Goal: Task Accomplishment & Management: Manage account settings

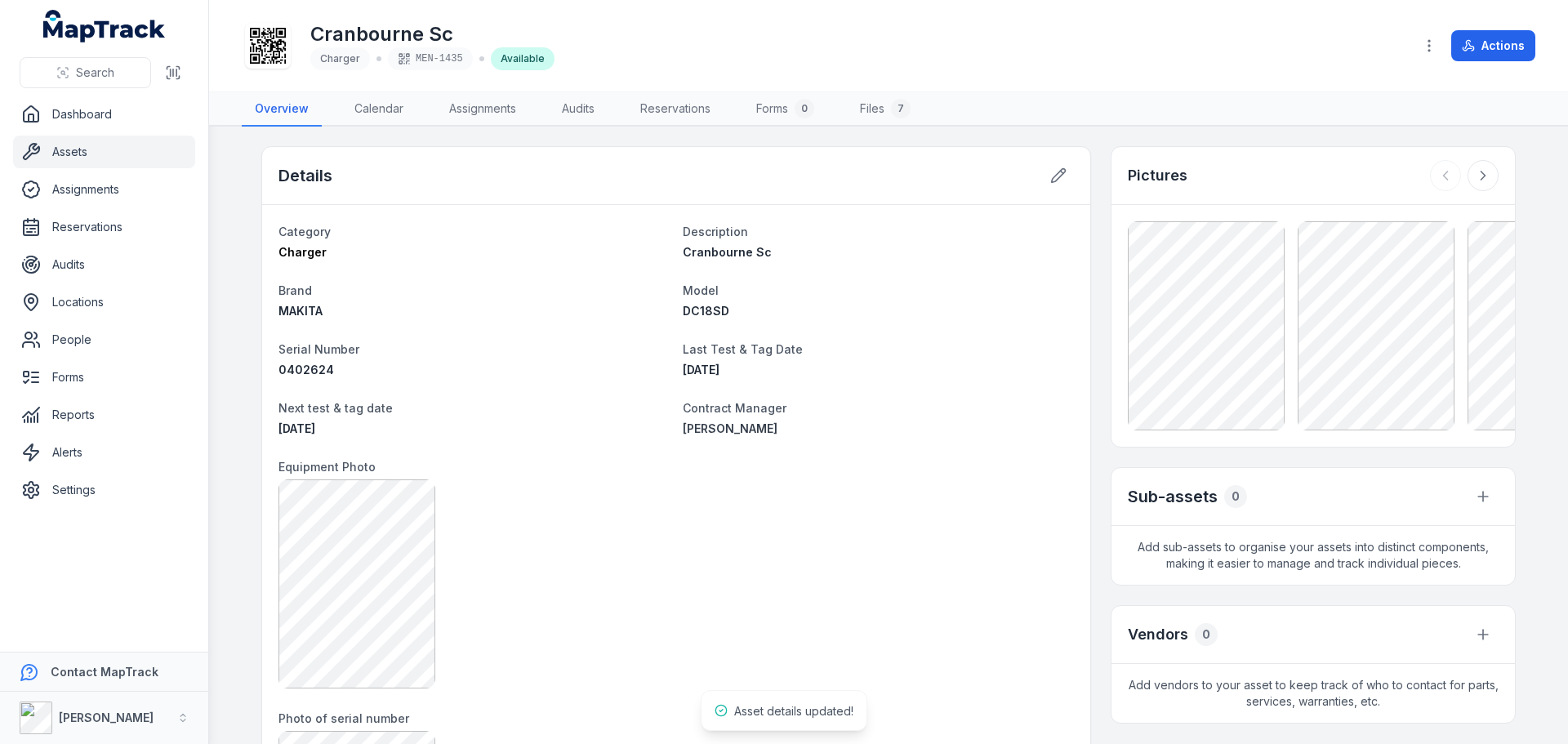
click at [112, 147] on link "Assets" at bounding box center [104, 151] width 182 height 32
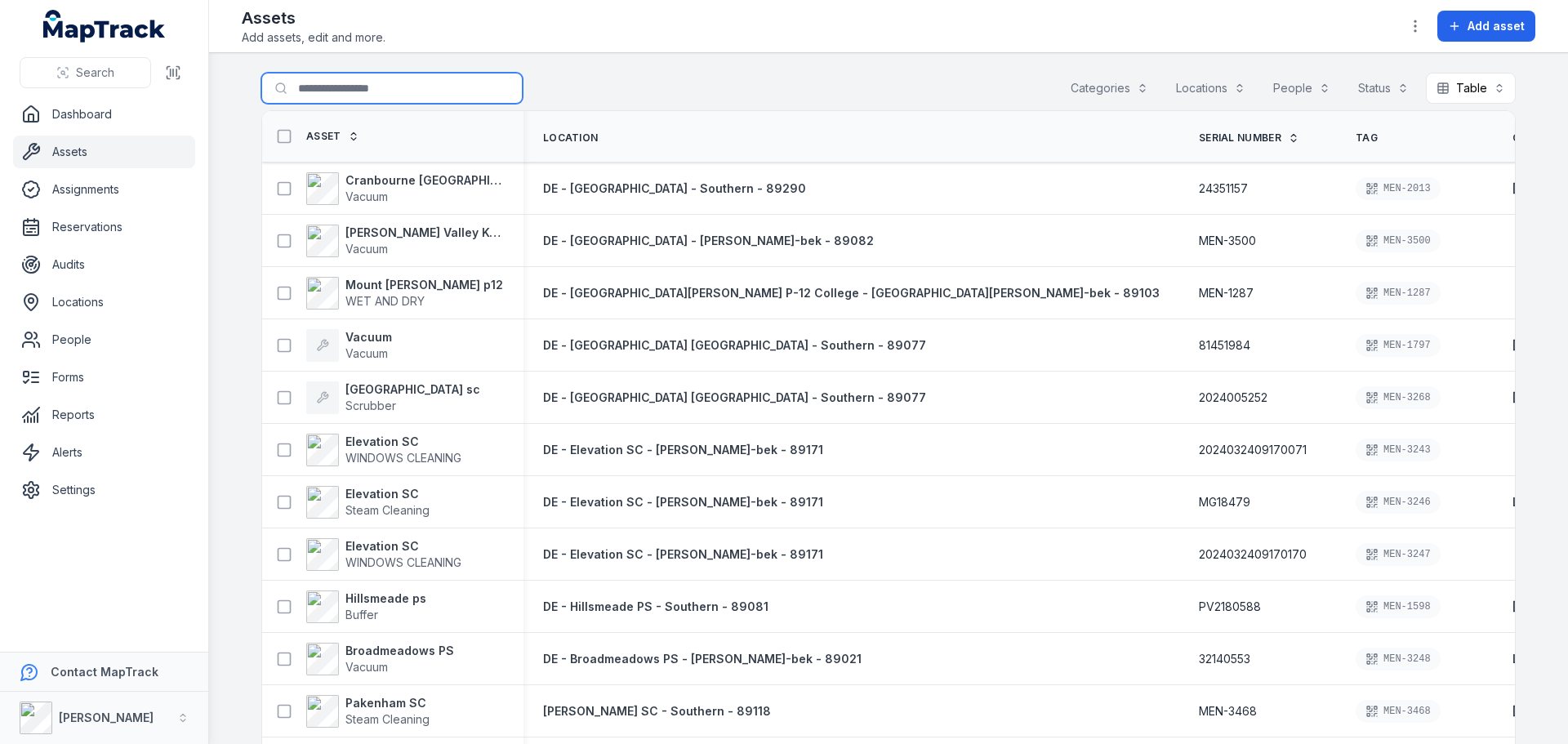
click at [294, 93] on input "Search for assets" at bounding box center [392, 88] width 261 height 31
click at [96, 80] on span "Search" at bounding box center [95, 72] width 38 height 16
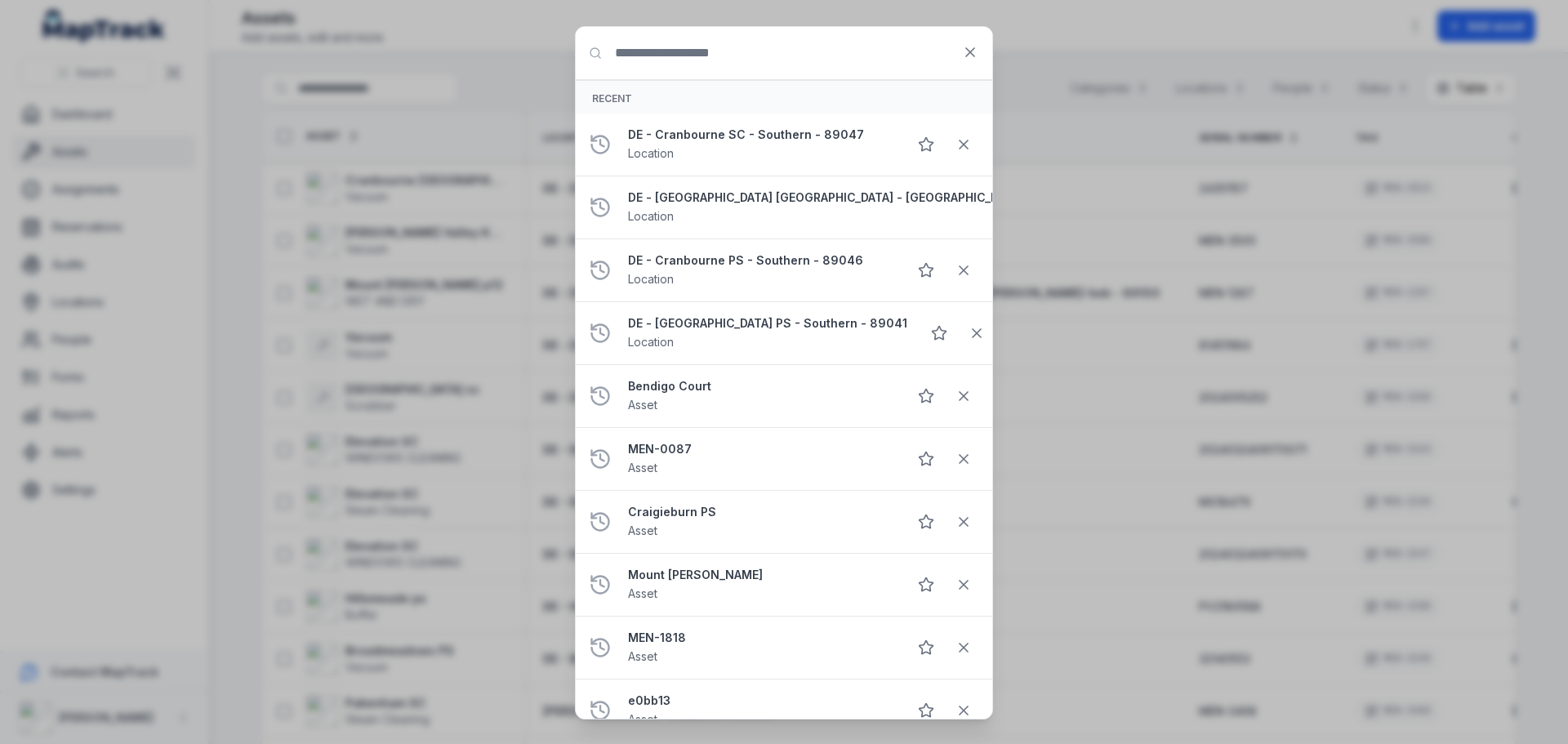
click at [662, 71] on input "Search for anything" at bounding box center [784, 52] width 417 height 52
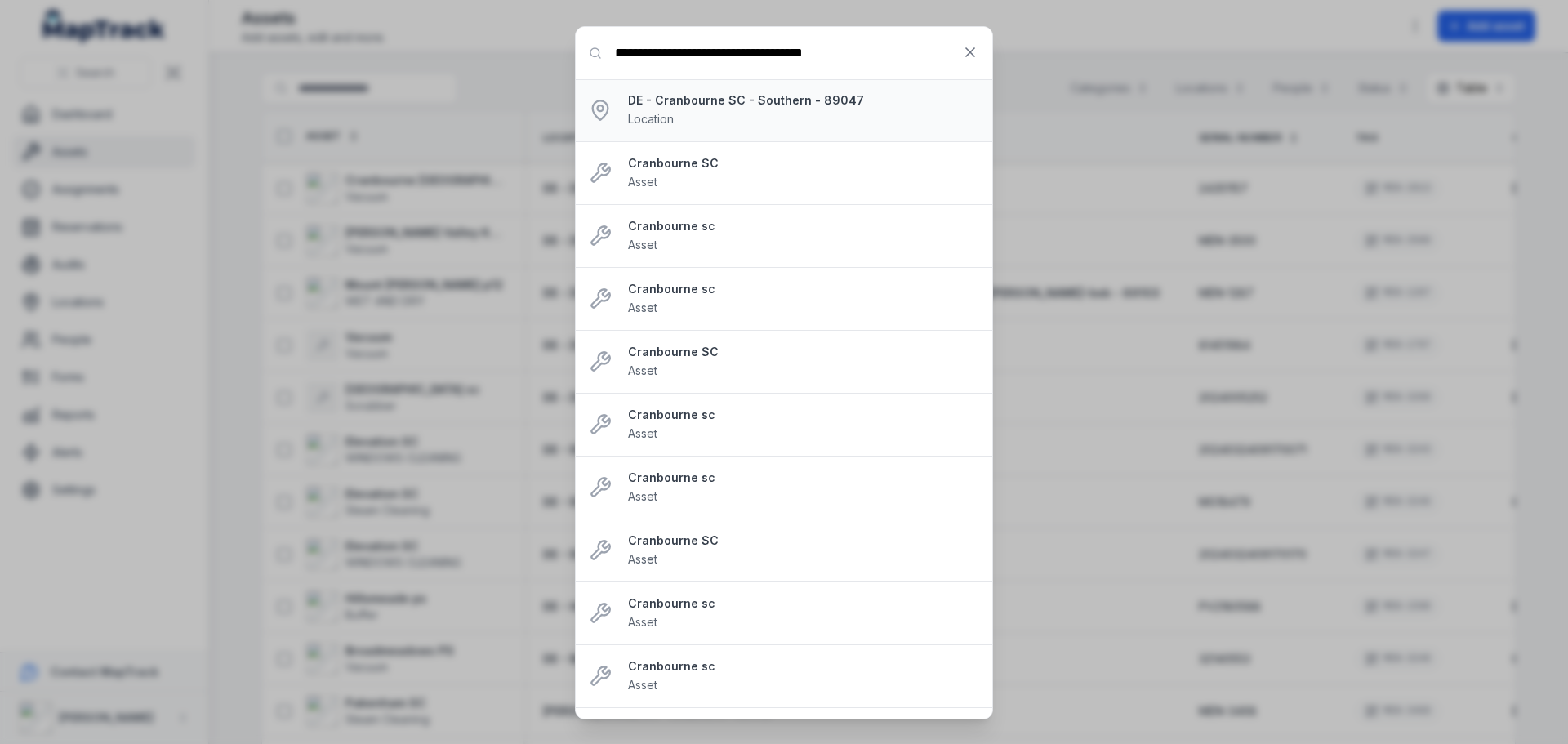
type input "**********"
click at [809, 120] on div "DE - Cranbourne SC - Southern - 89047 Location" at bounding box center [804, 111] width 351 height 36
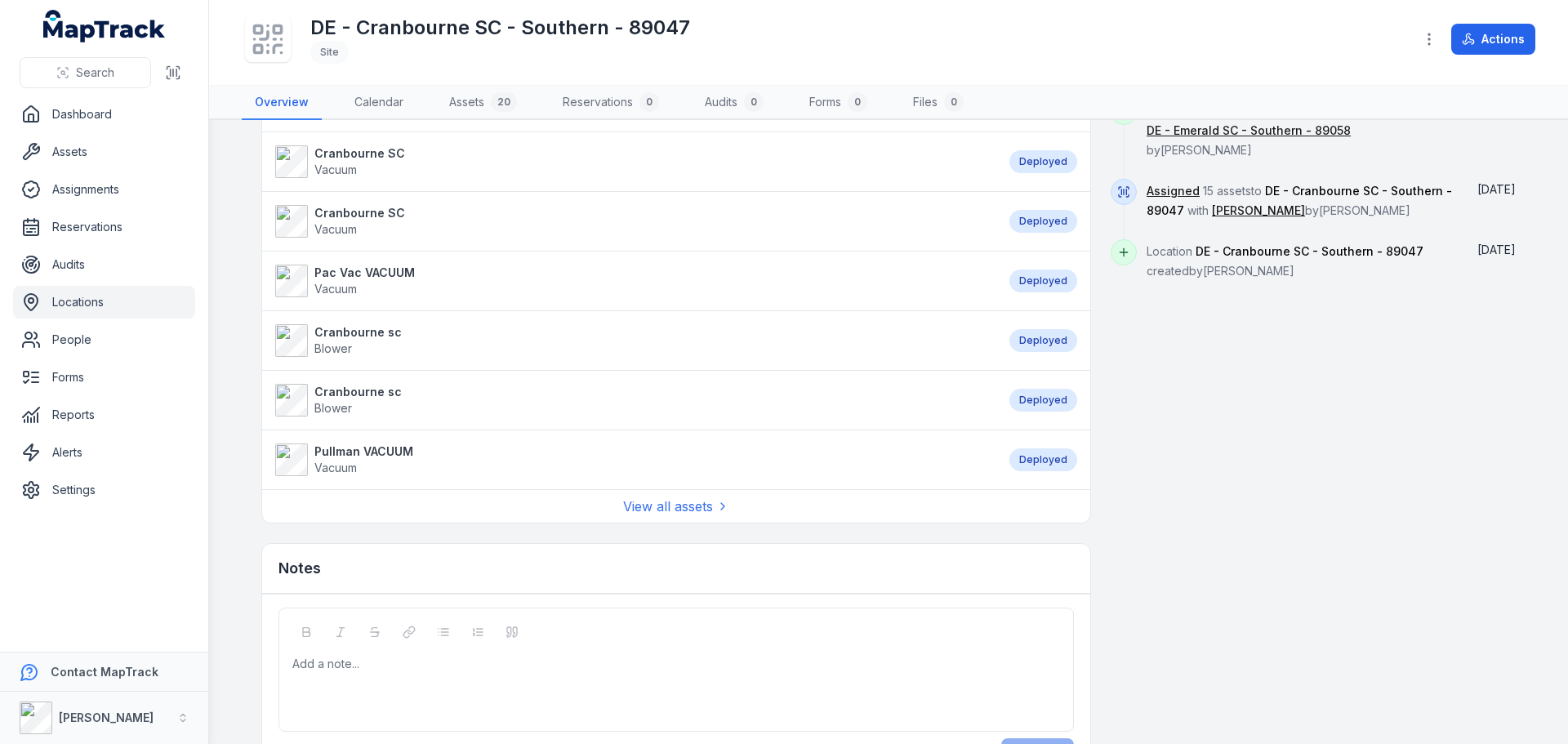
scroll to position [898, 0]
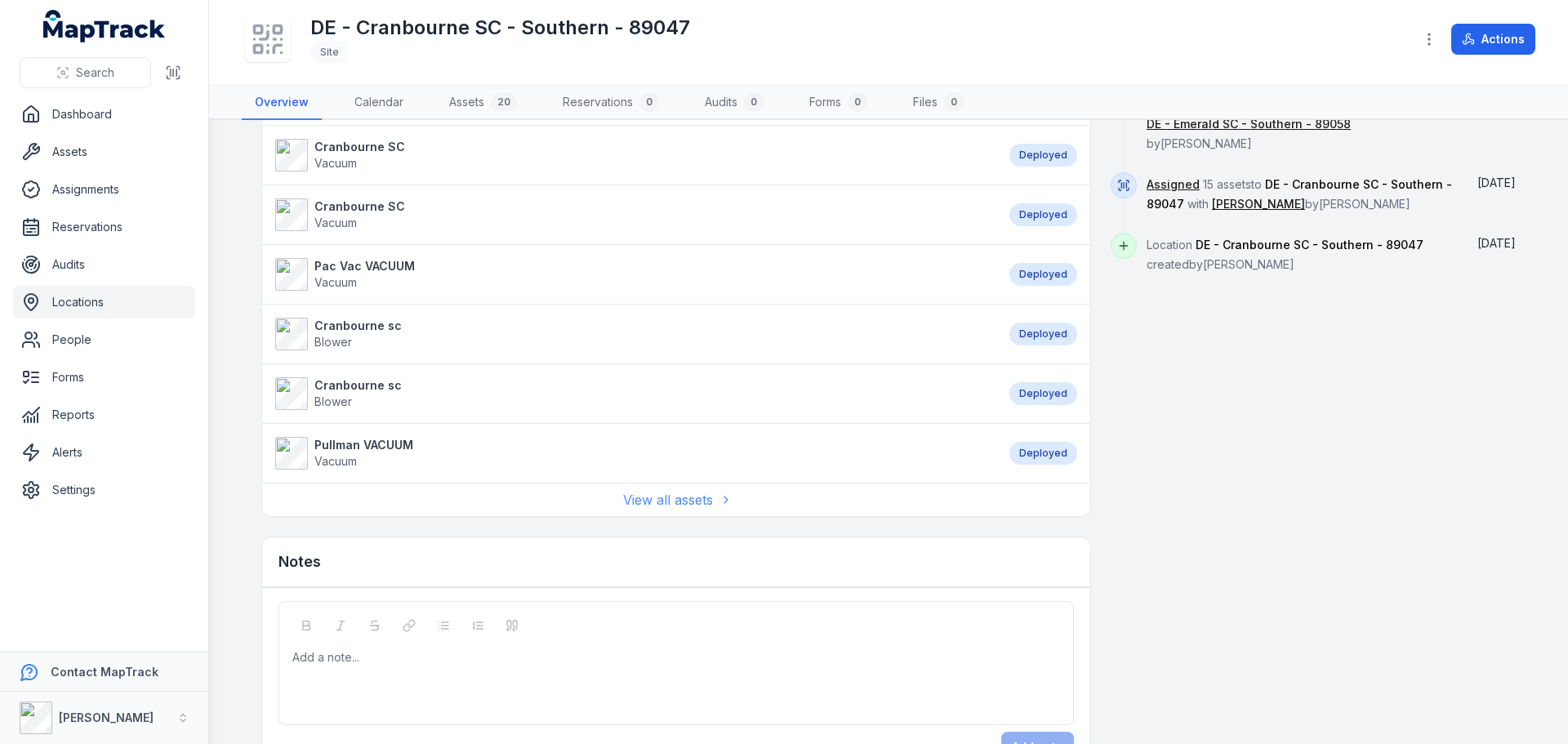
click at [673, 499] on link "View all assets" at bounding box center [676, 499] width 106 height 20
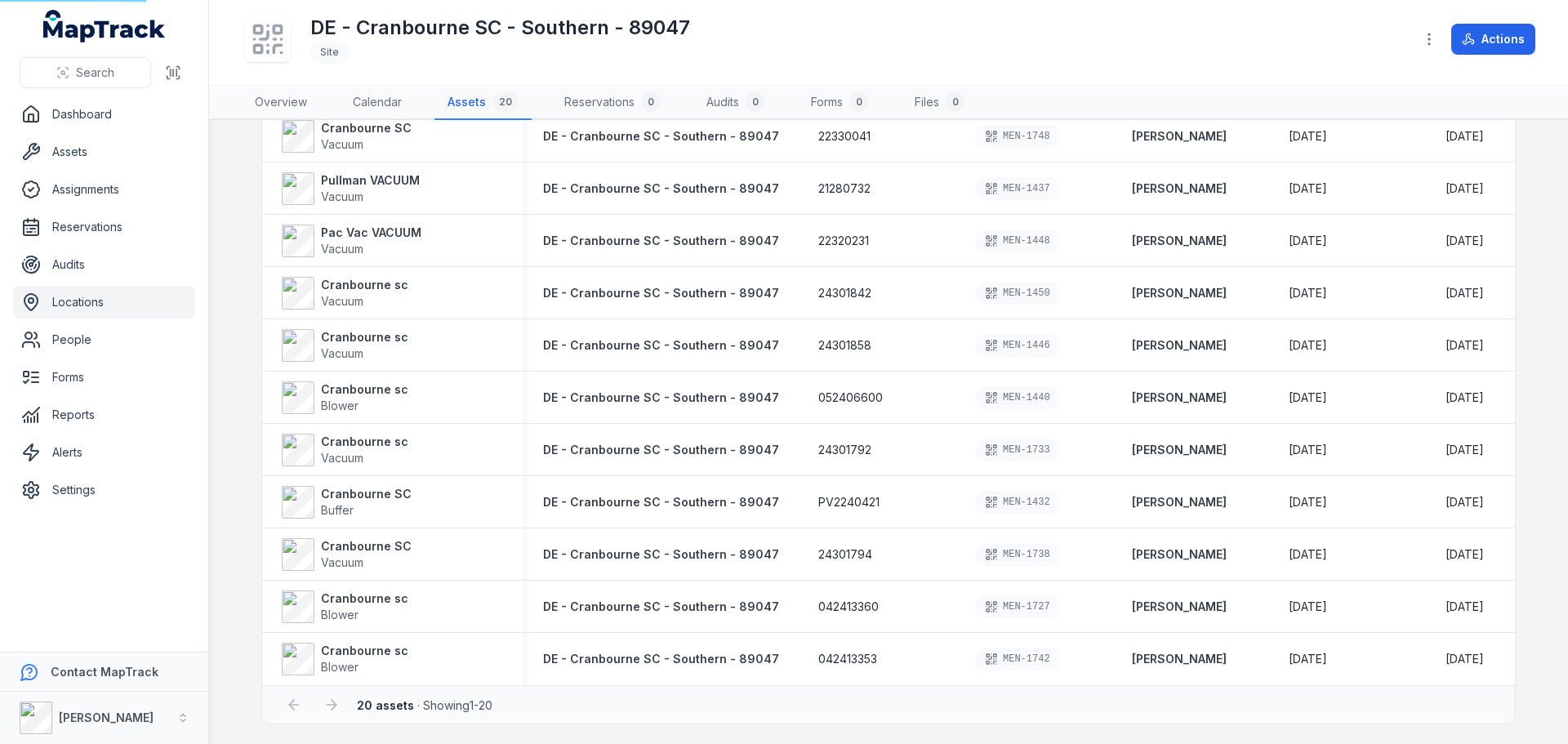
scroll to position [20, 0]
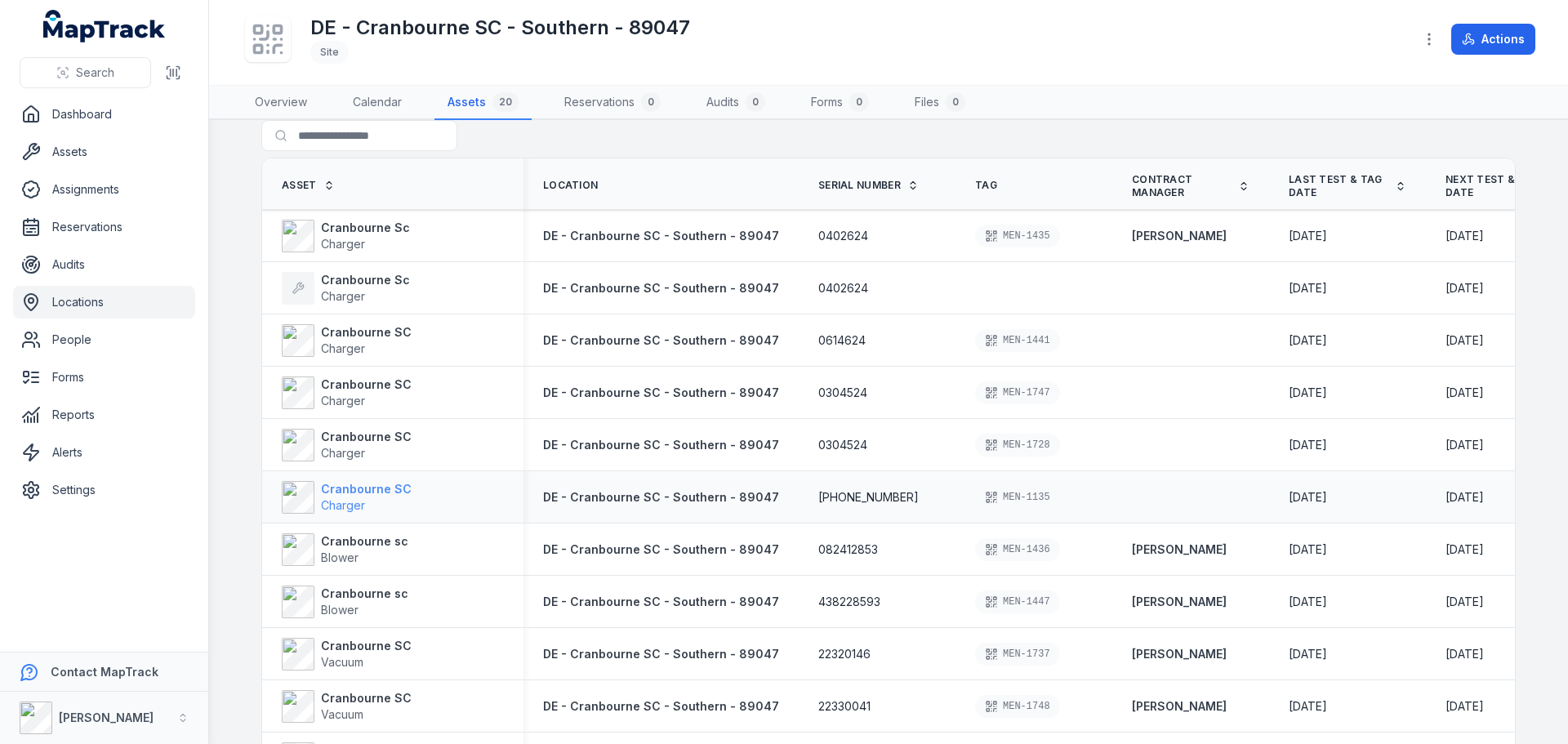
click at [374, 492] on strong "Cranbourne SC" at bounding box center [366, 489] width 91 height 16
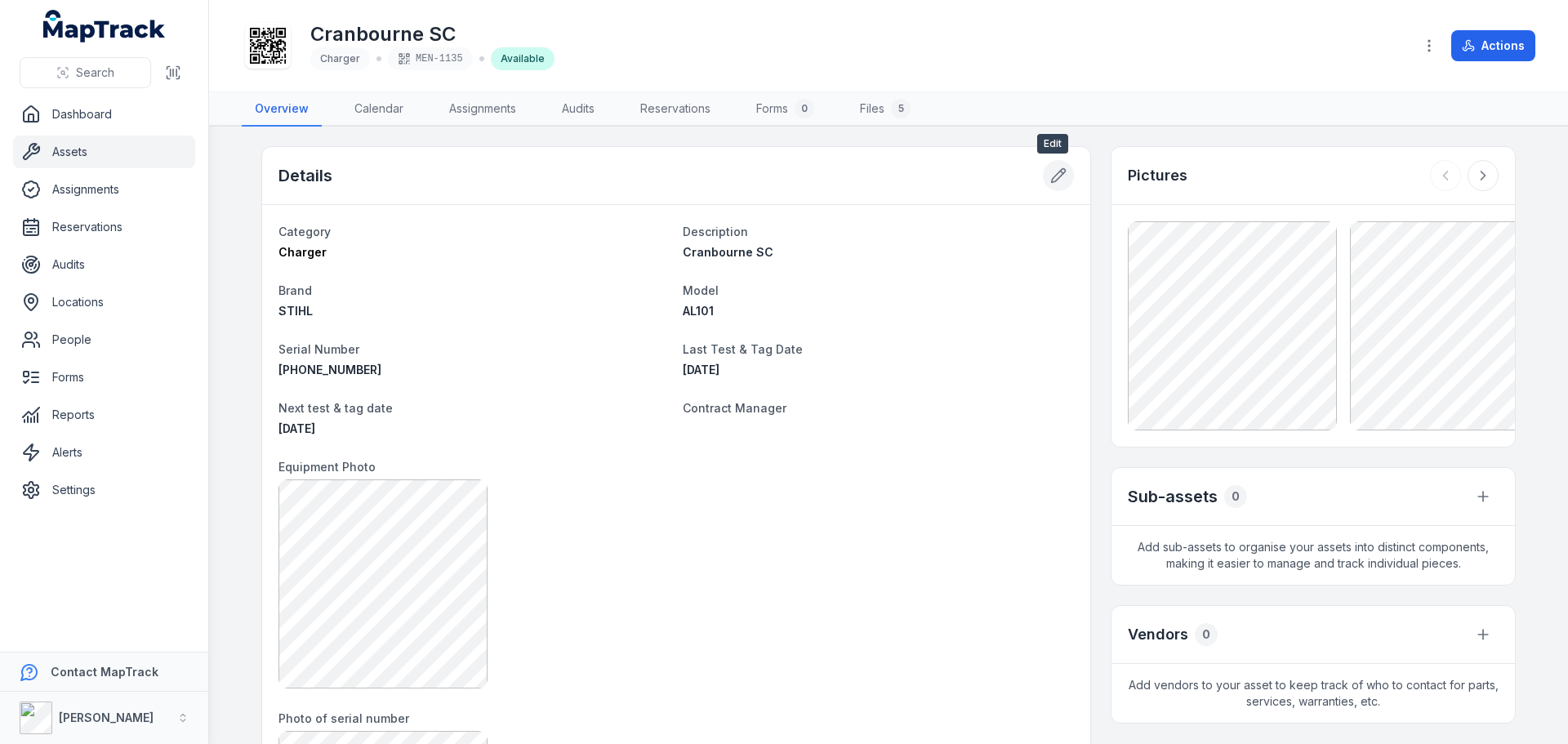
click at [1050, 176] on icon at bounding box center [1058, 175] width 16 height 16
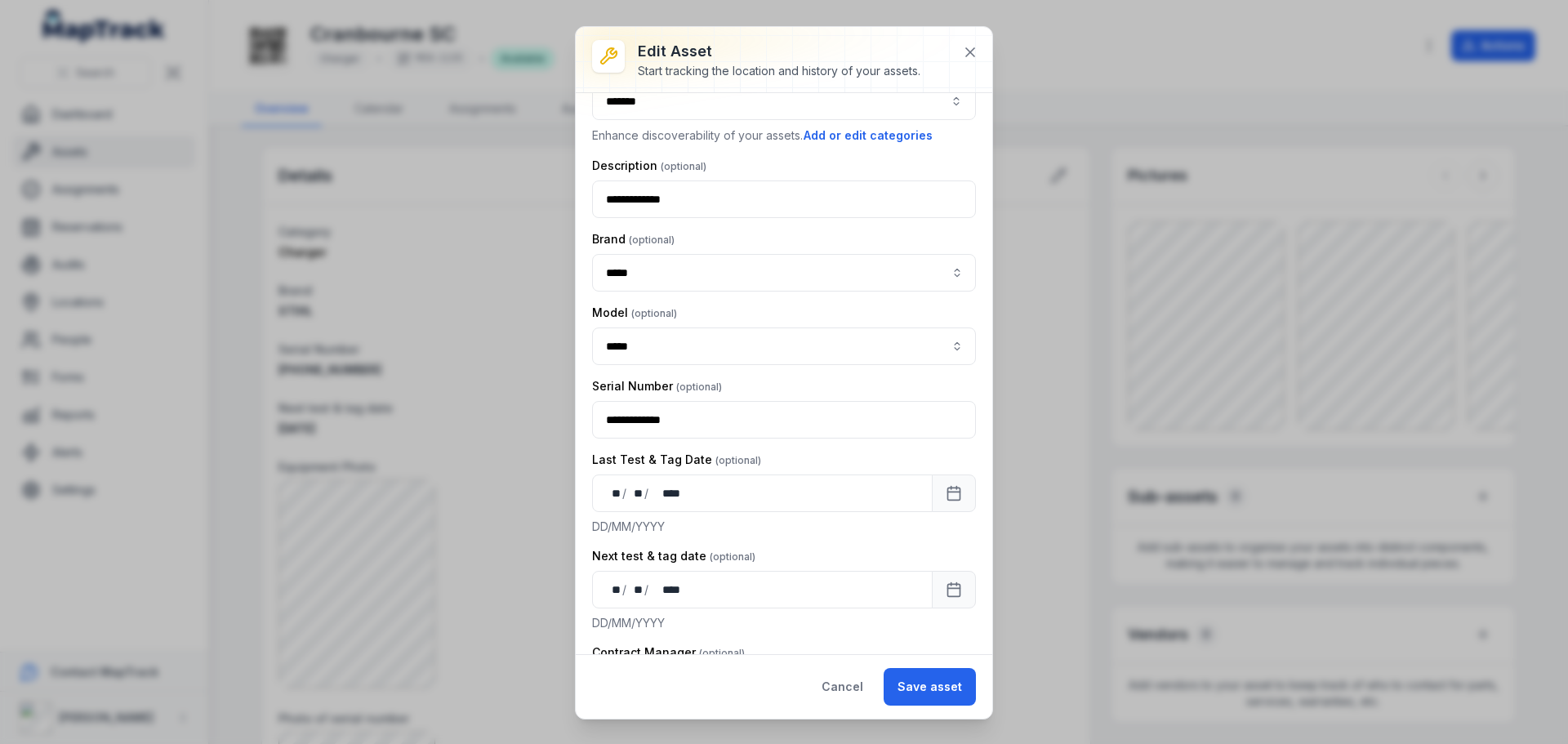
scroll to position [163, 0]
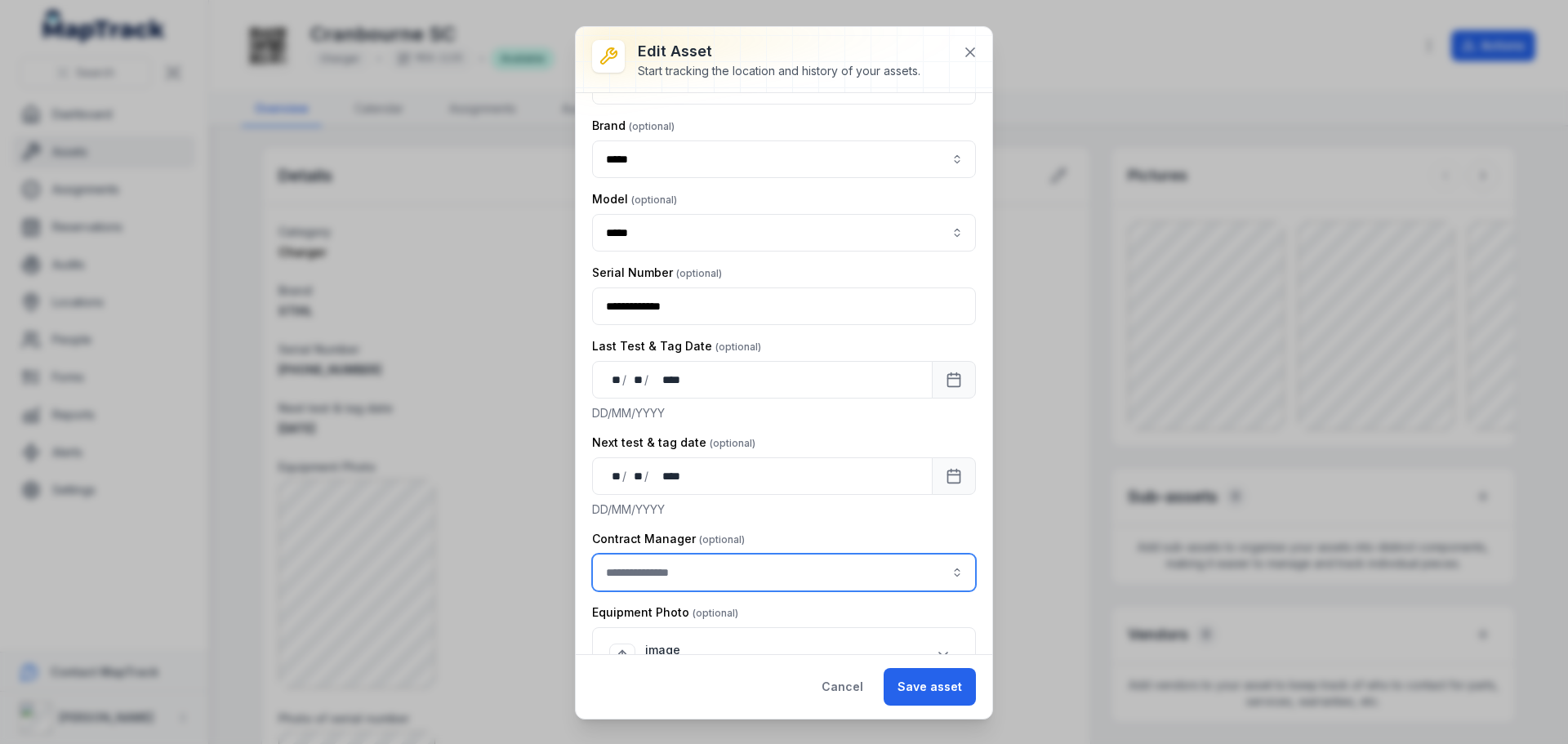
click at [660, 743] on div "**********" at bounding box center [784, 744] width 1568 height 0
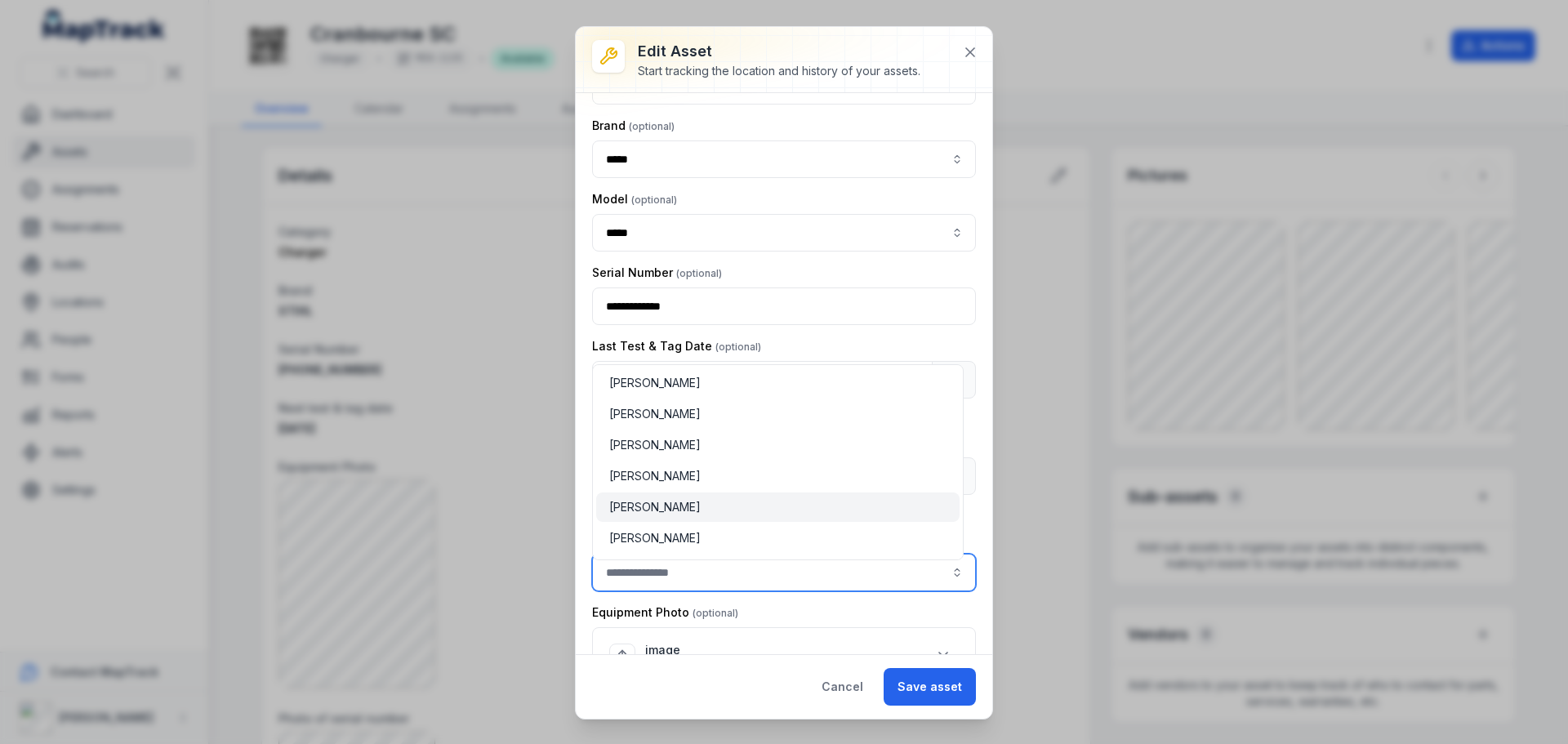
type input "**********"
click at [666, 508] on span "[PERSON_NAME]" at bounding box center [655, 507] width 92 height 16
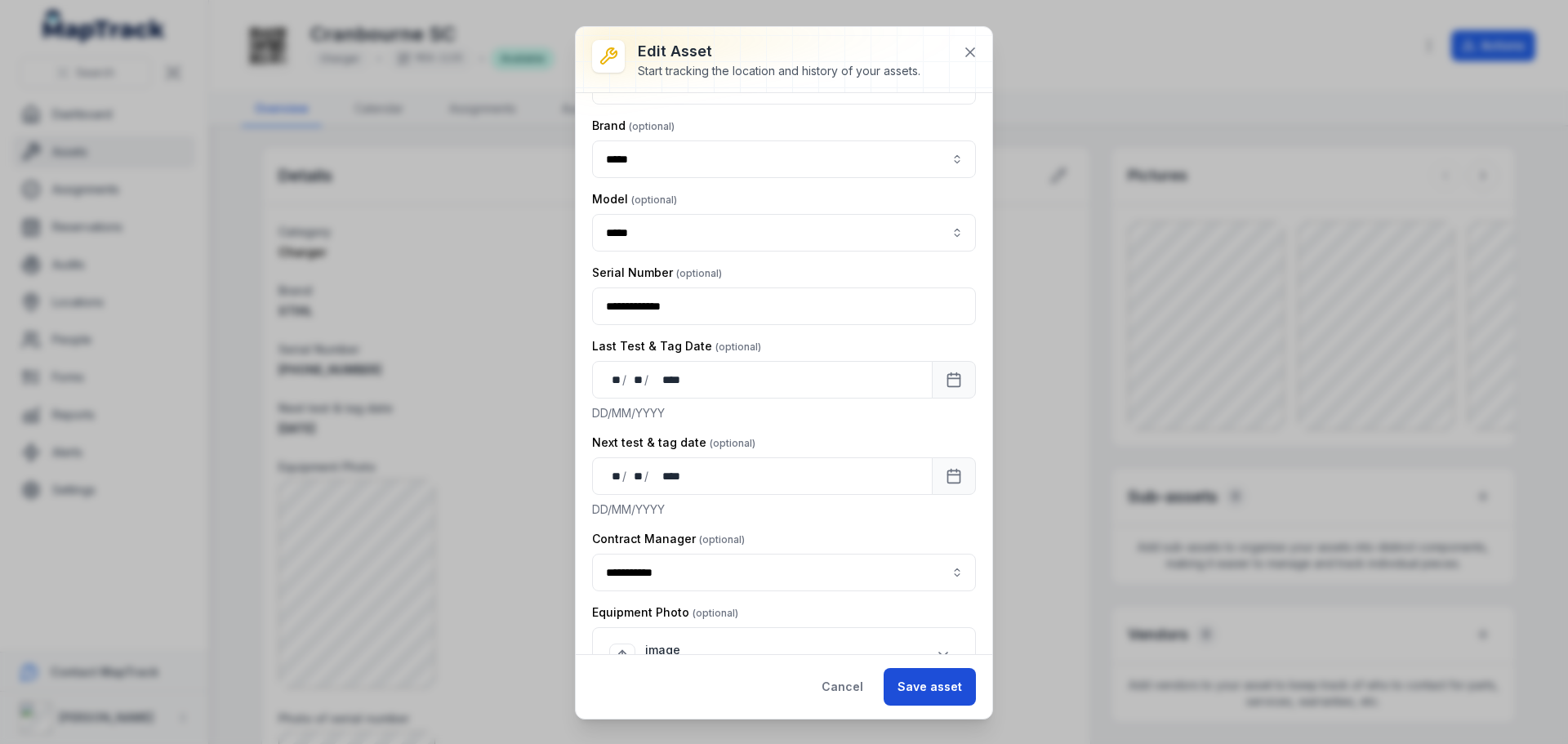
click at [922, 681] on button "Save asset" at bounding box center [929, 686] width 92 height 37
